Goal: Complete application form

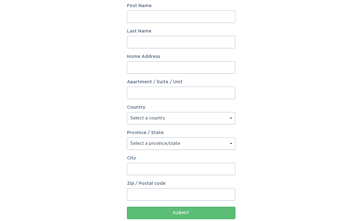
scroll to position [32, 0]
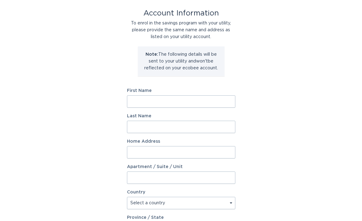
click at [145, 101] on input "First Name" at bounding box center [181, 101] width 109 height 12
type input "[PERSON_NAME]"
click at [135, 128] on input "Last Name" at bounding box center [181, 127] width 109 height 12
type input "[PERSON_NAME]"
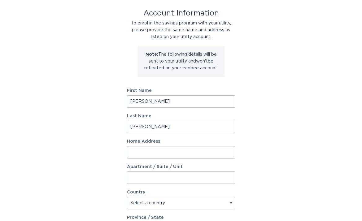
click at [135, 152] on input "Home Address" at bounding box center [181, 152] width 109 height 12
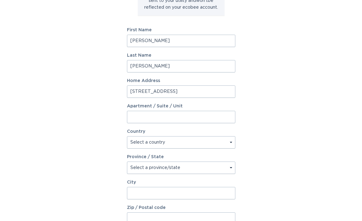
scroll to position [94, 0]
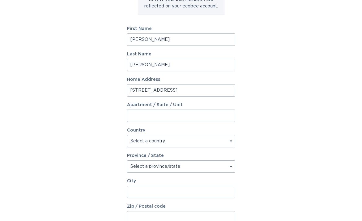
type input "[STREET_ADDRESS]"
click at [155, 141] on select "Select a country [GEOGRAPHIC_DATA] [GEOGRAPHIC_DATA]" at bounding box center [181, 141] width 109 height 12
select select "US"
click at [127, 135] on select "Select a country [GEOGRAPHIC_DATA] [GEOGRAPHIC_DATA]" at bounding box center [181, 141] width 109 height 12
click at [144, 168] on select "Select a province/state [US_STATE] [US_STATE] [US_STATE] [US_STATE] [US_STATE] …" at bounding box center [181, 167] width 109 height 12
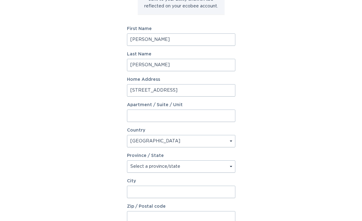
select select "AZ"
click at [127, 161] on select "Select a province/state [US_STATE] [US_STATE] [US_STATE] [US_STATE] [US_STATE] …" at bounding box center [181, 167] width 109 height 12
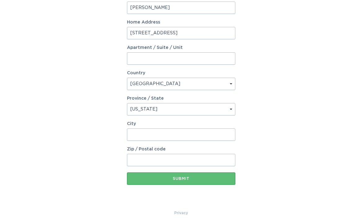
scroll to position [156, 0]
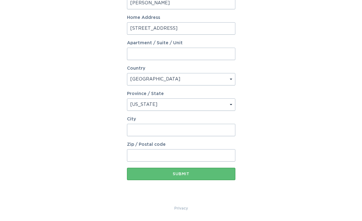
click at [145, 128] on input "City" at bounding box center [181, 130] width 109 height 12
type input "Scottsdale"
click at [141, 157] on input "Zip / Postal code" at bounding box center [181, 155] width 109 height 12
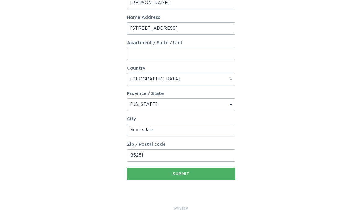
type input "85251"
click at [147, 171] on button "Submit" at bounding box center [181, 174] width 109 height 12
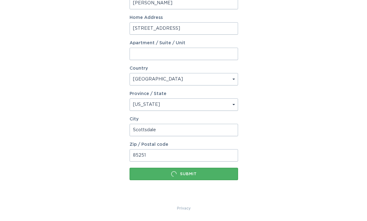
scroll to position [0, 0]
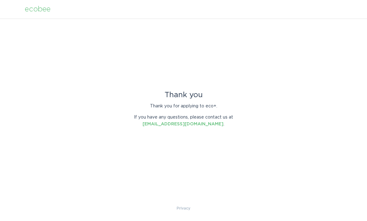
click at [33, 8] on div "ecobee" at bounding box center [38, 9] width 26 height 7
click at [38, 10] on div "ecobee" at bounding box center [38, 9] width 26 height 7
click at [175, 124] on link "energyservices@ecobee.com" at bounding box center [183, 124] width 81 height 4
